Goal: Task Accomplishment & Management: Manage account settings

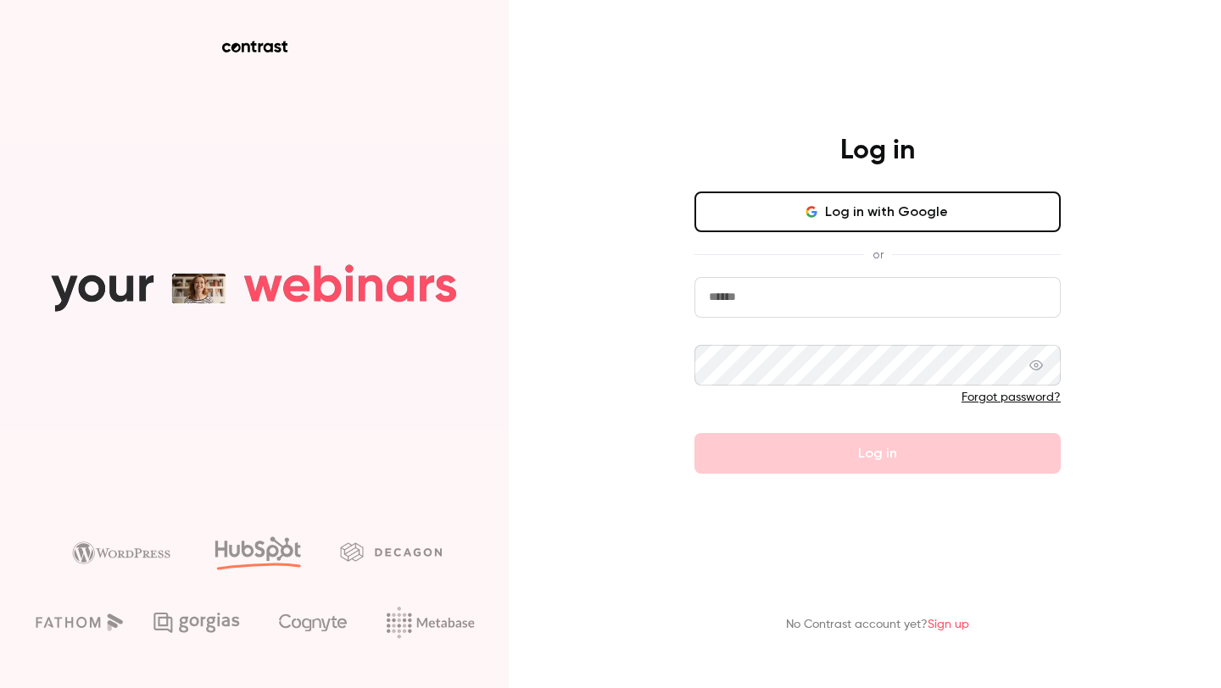
click at [830, 215] on button "Log in with Google" at bounding box center [877, 212] width 366 height 41
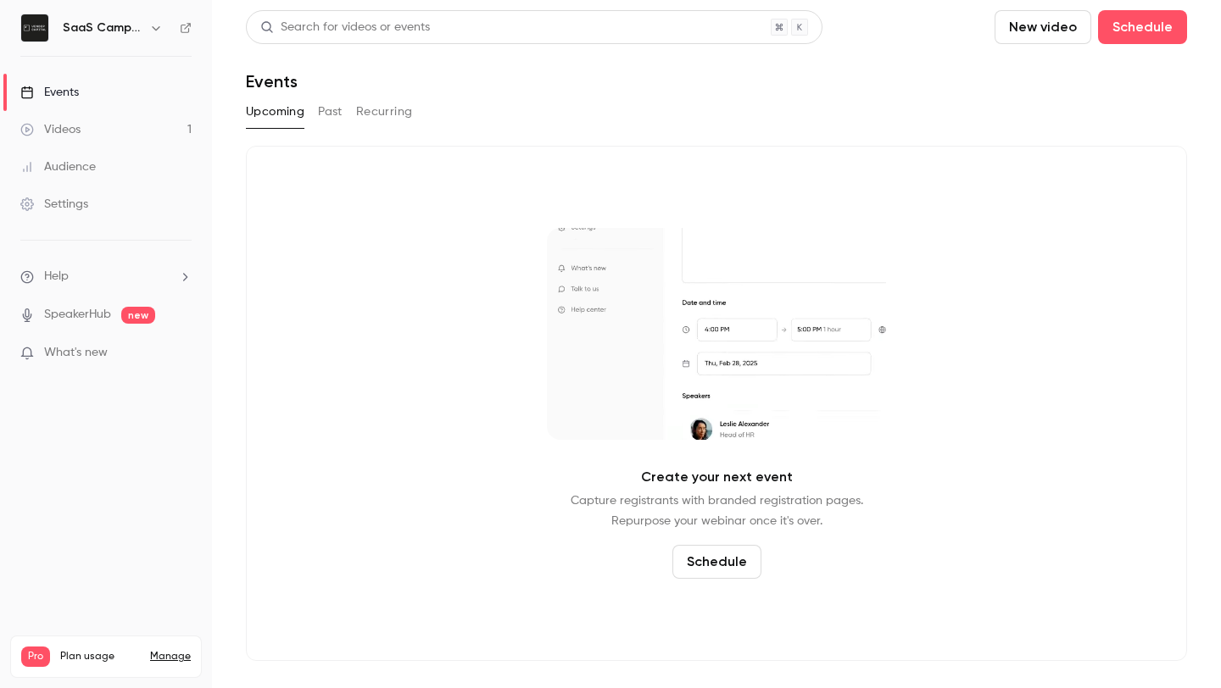
click at [170, 650] on link "Manage" at bounding box center [170, 657] width 41 height 14
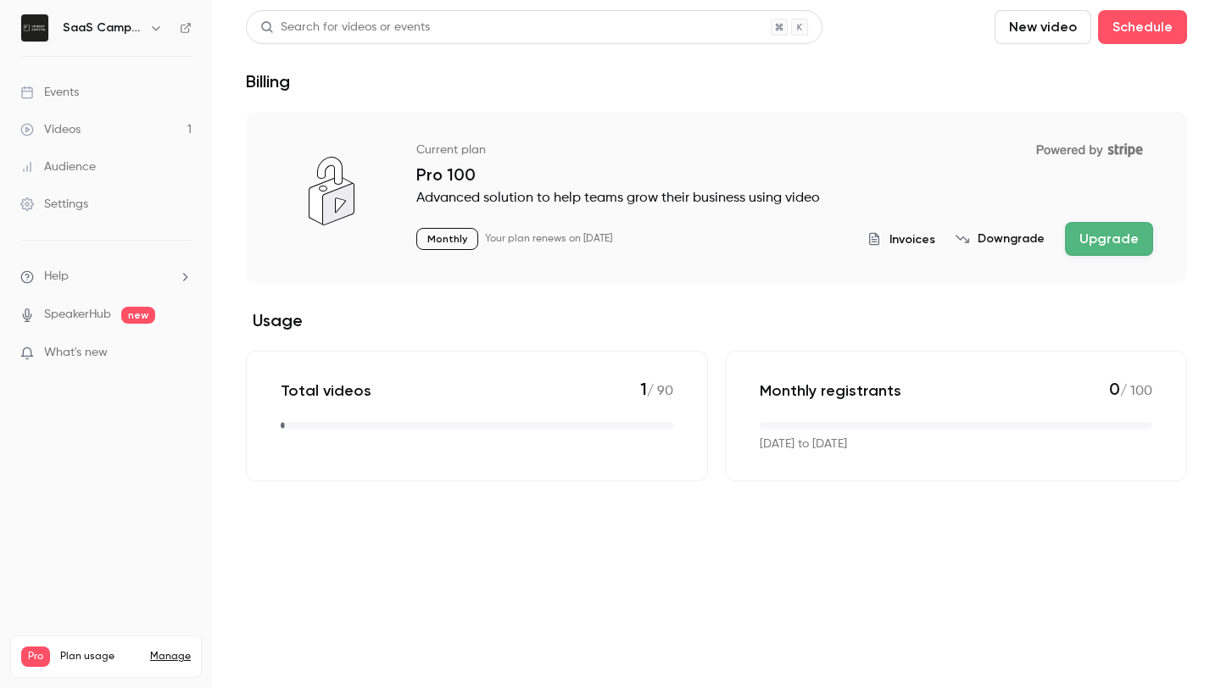
click at [904, 242] on span "Invoices" at bounding box center [912, 240] width 46 height 18
